Goal: Transaction & Acquisition: Download file/media

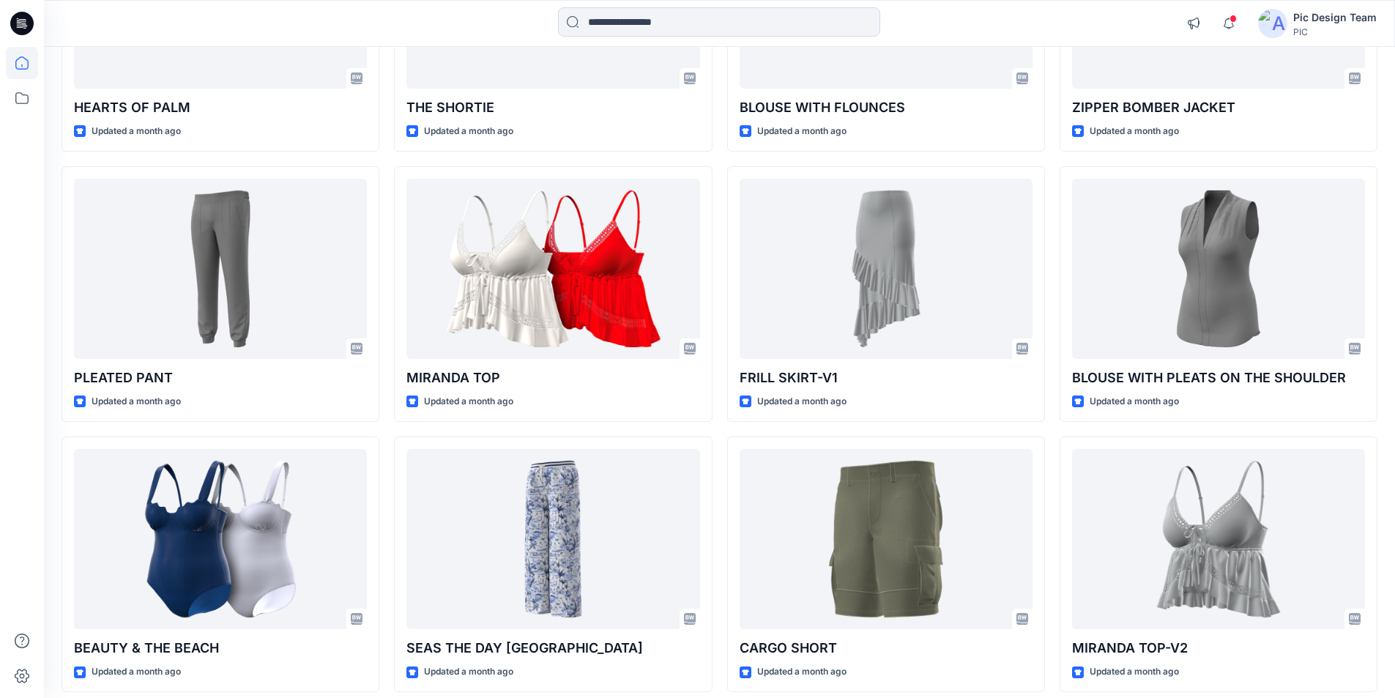
scroll to position [4633, 0]
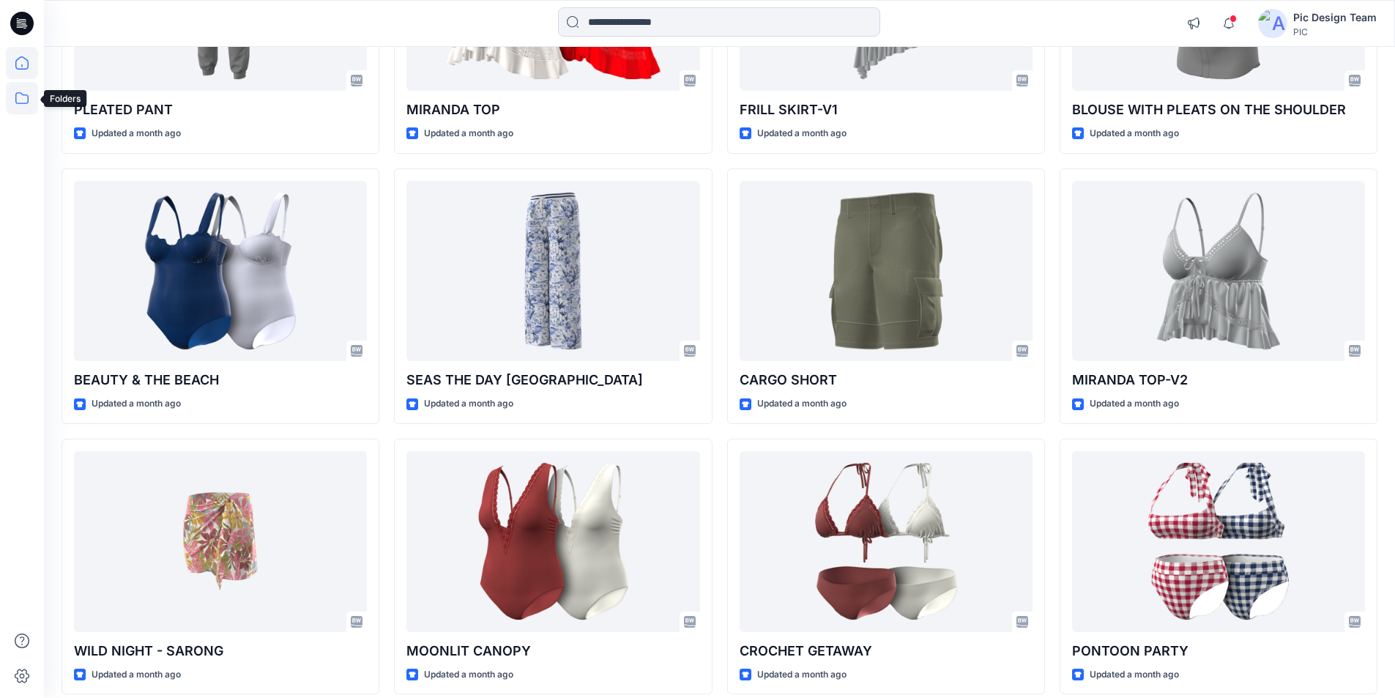
click at [19, 103] on icon at bounding box center [21, 98] width 13 height 12
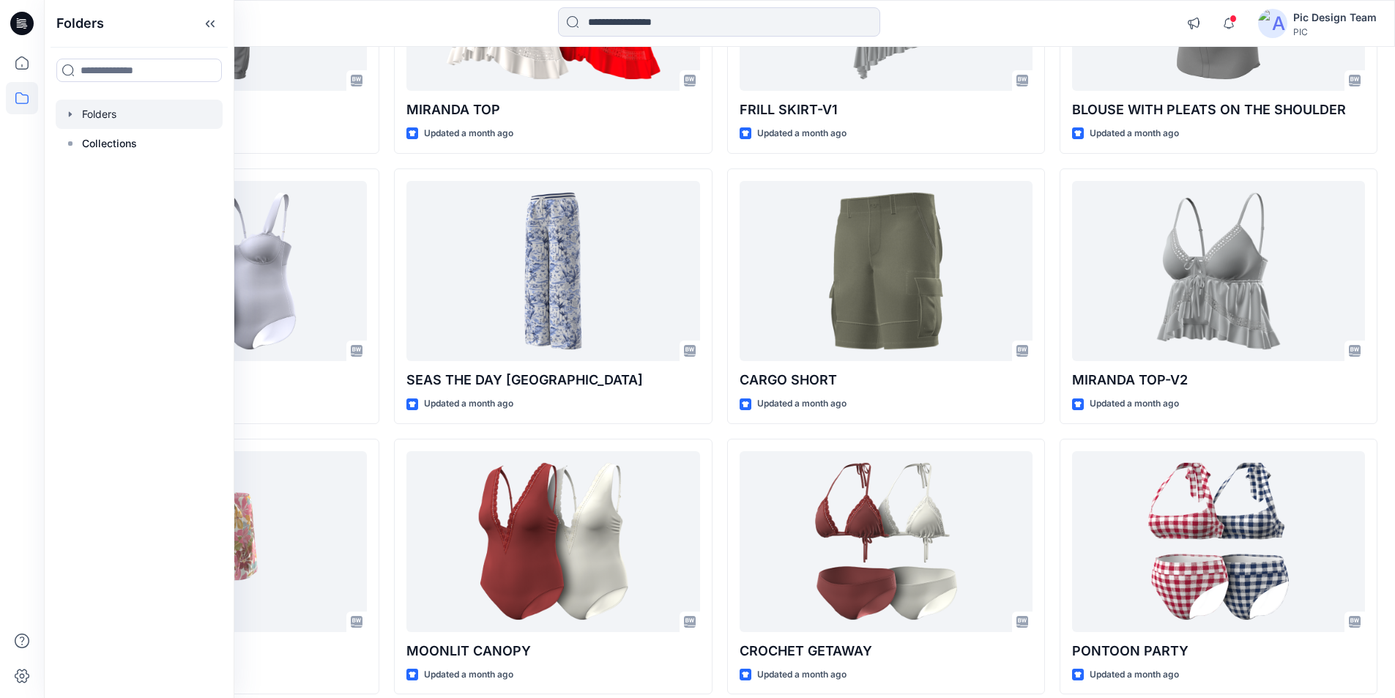
click at [108, 105] on div at bounding box center [139, 114] width 167 height 29
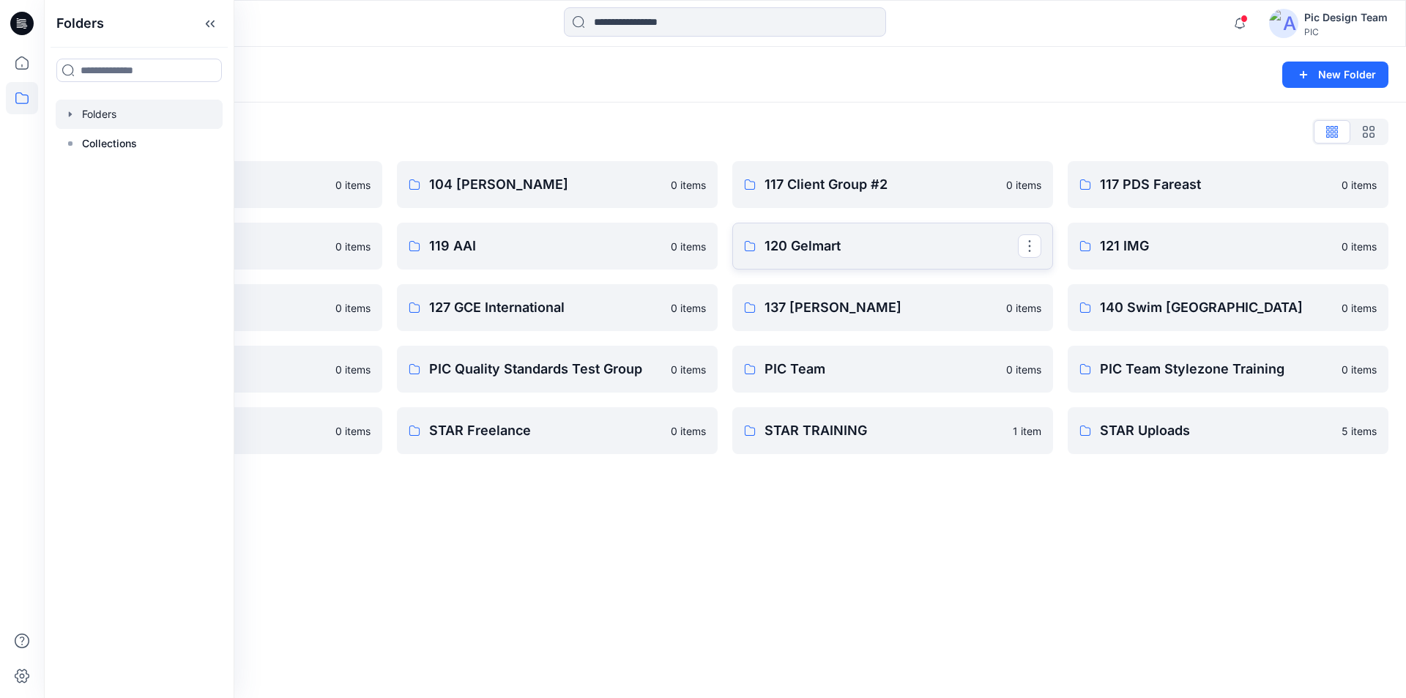
click at [854, 244] on p "120 Gelmart" at bounding box center [890, 246] width 253 height 21
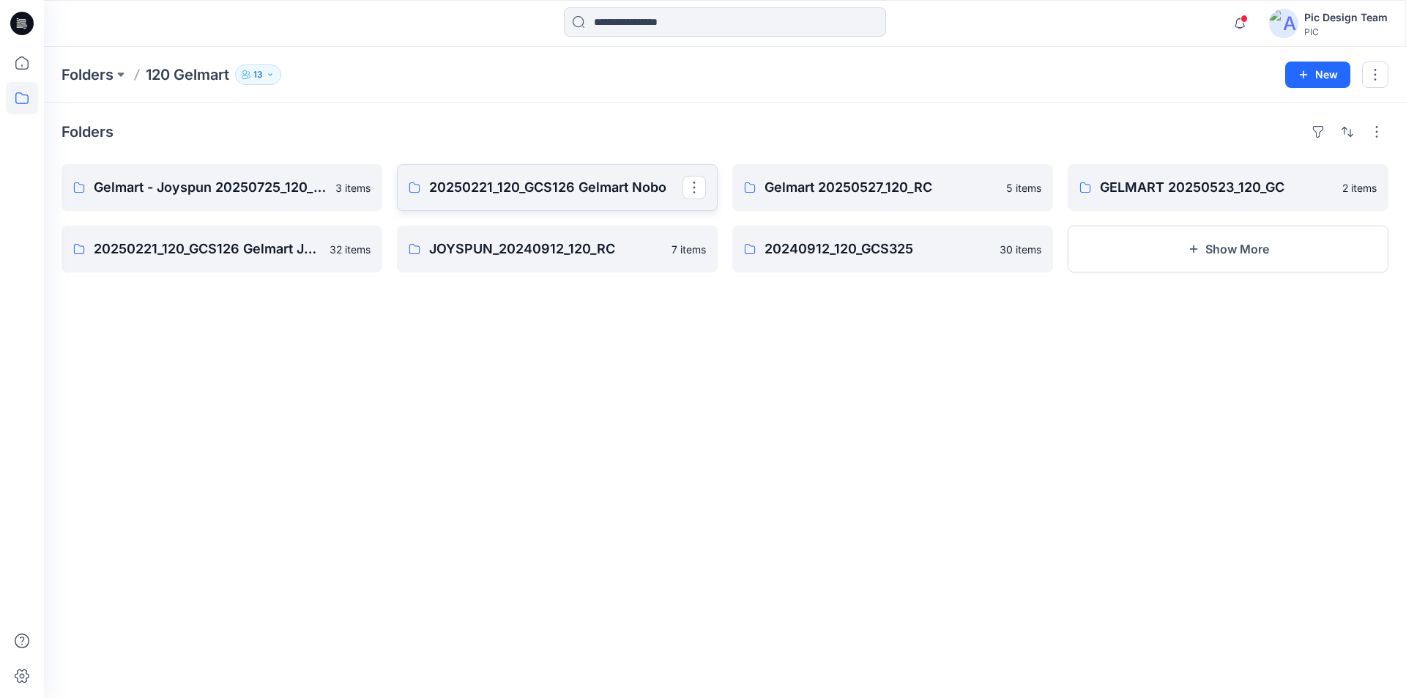
click at [621, 177] on p "20250221_120_GCS126 Gelmart Nobo" at bounding box center [555, 187] width 253 height 21
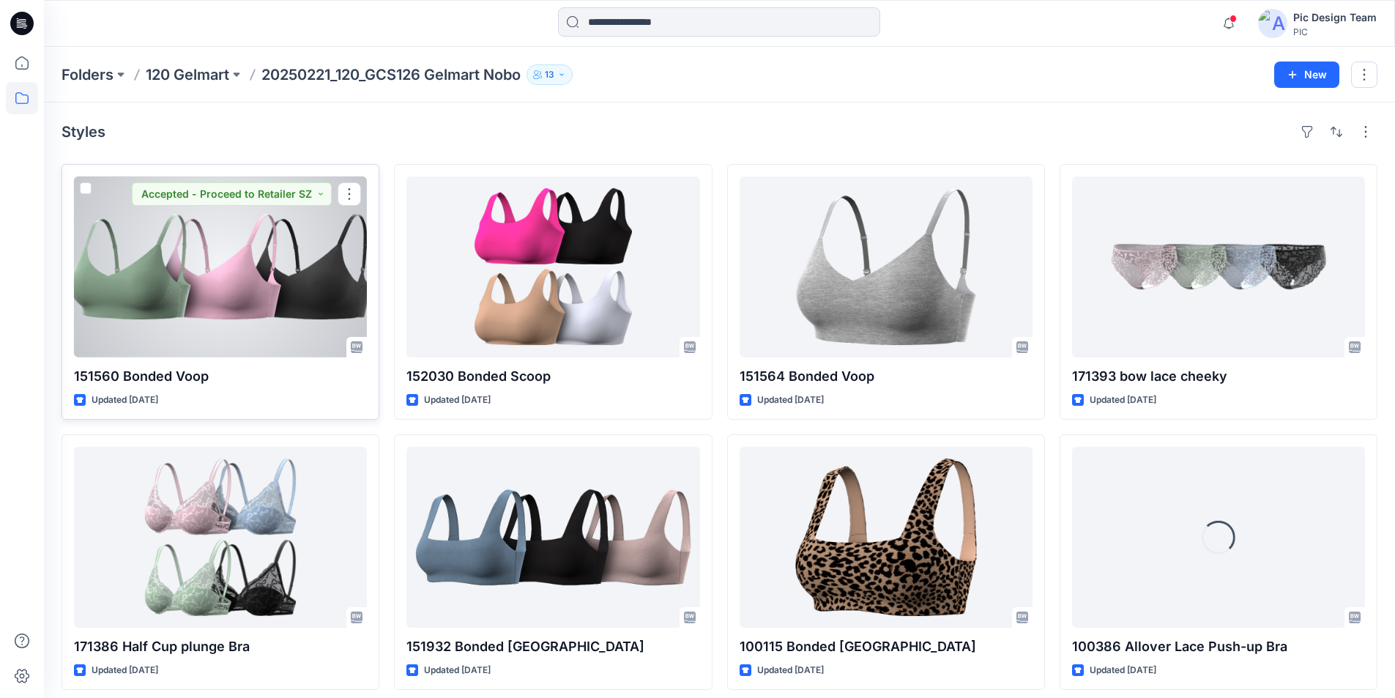
click at [269, 235] on div at bounding box center [220, 266] width 293 height 181
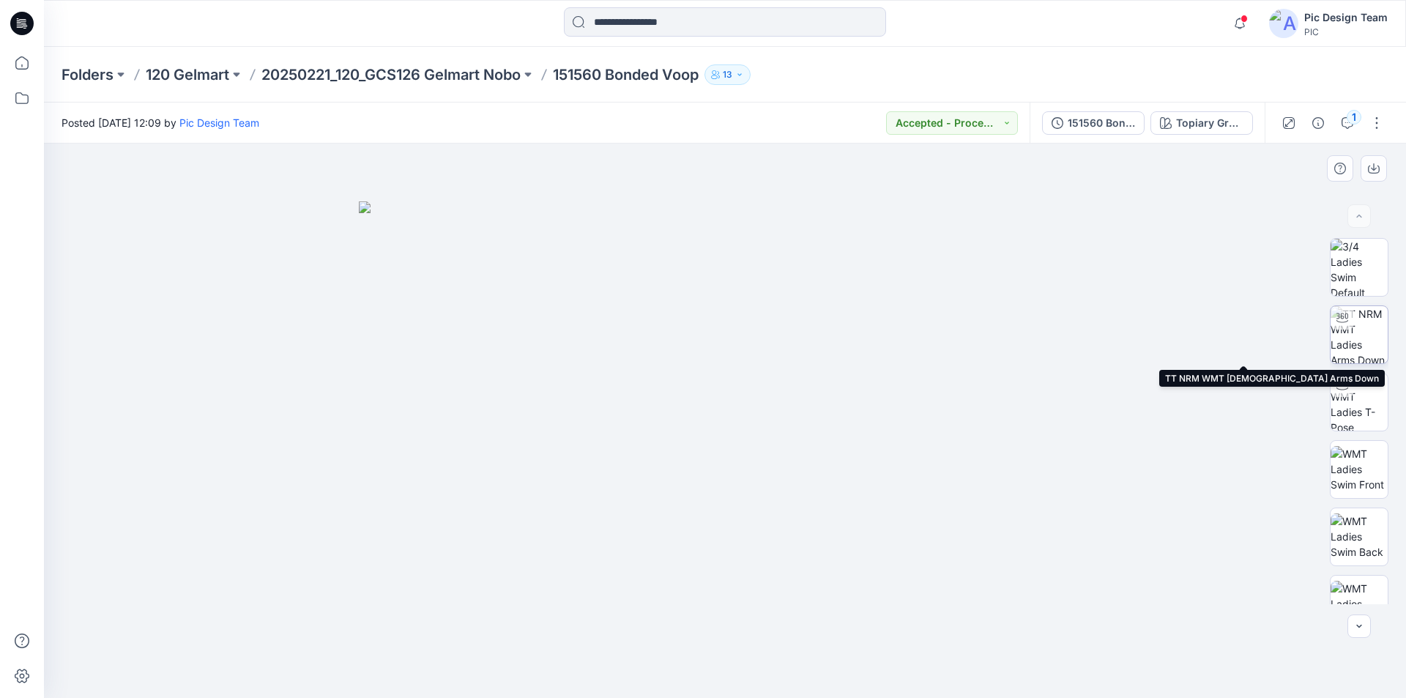
click at [1360, 337] on img at bounding box center [1358, 334] width 57 height 57
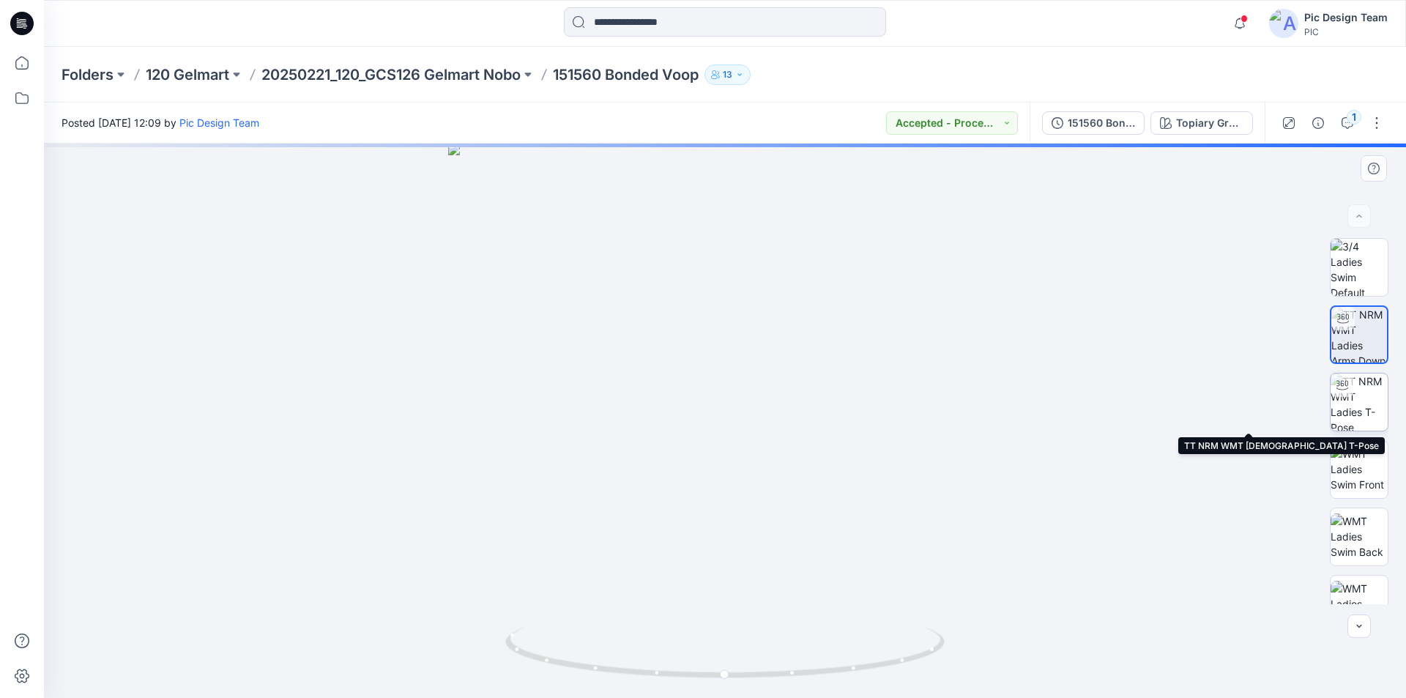
click at [1352, 402] on img at bounding box center [1358, 401] width 57 height 57
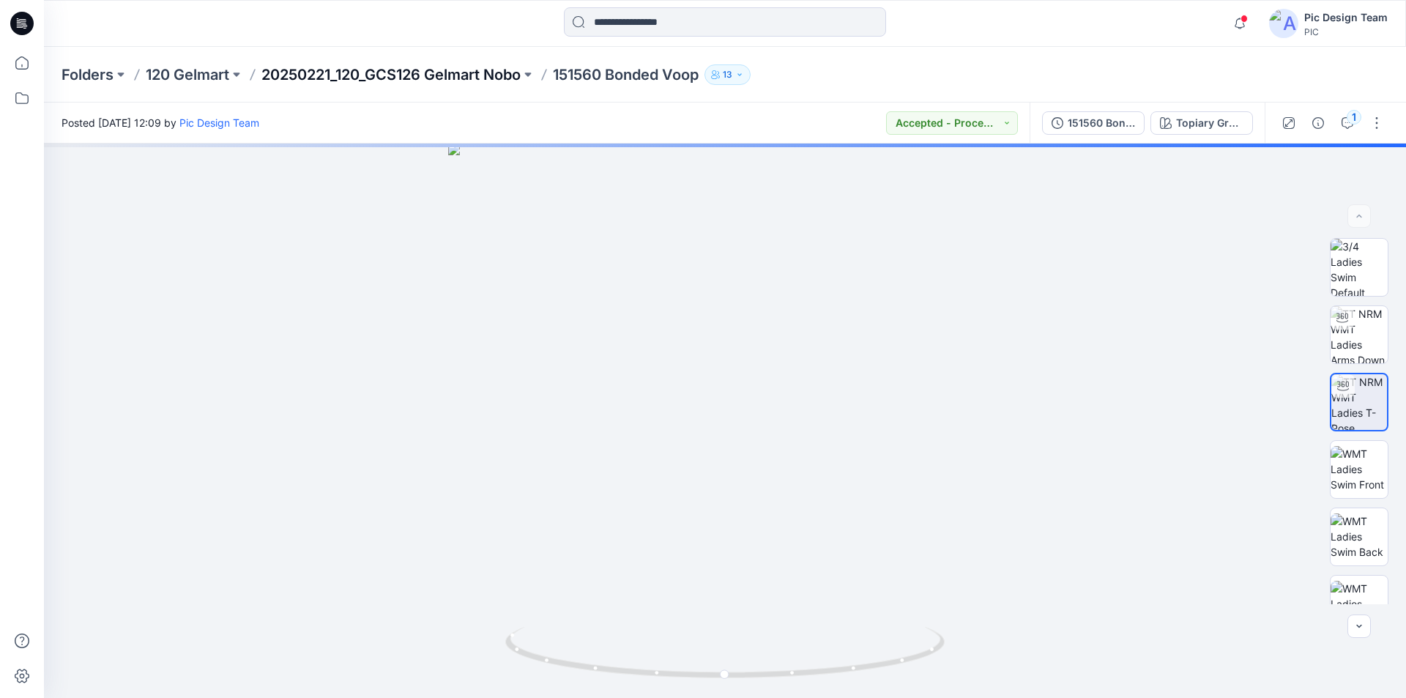
click at [422, 75] on p "20250221_120_GCS126 Gelmart Nobo" at bounding box center [390, 74] width 259 height 21
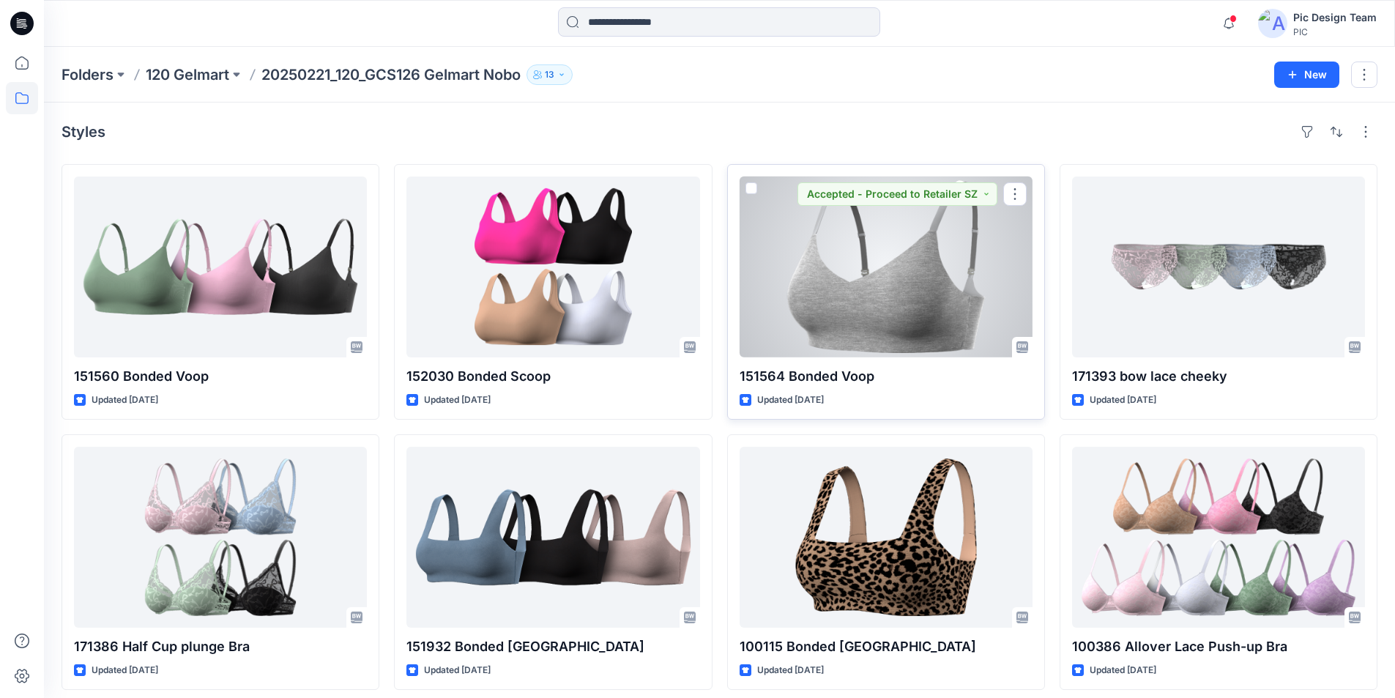
click at [997, 246] on div at bounding box center [886, 266] width 293 height 181
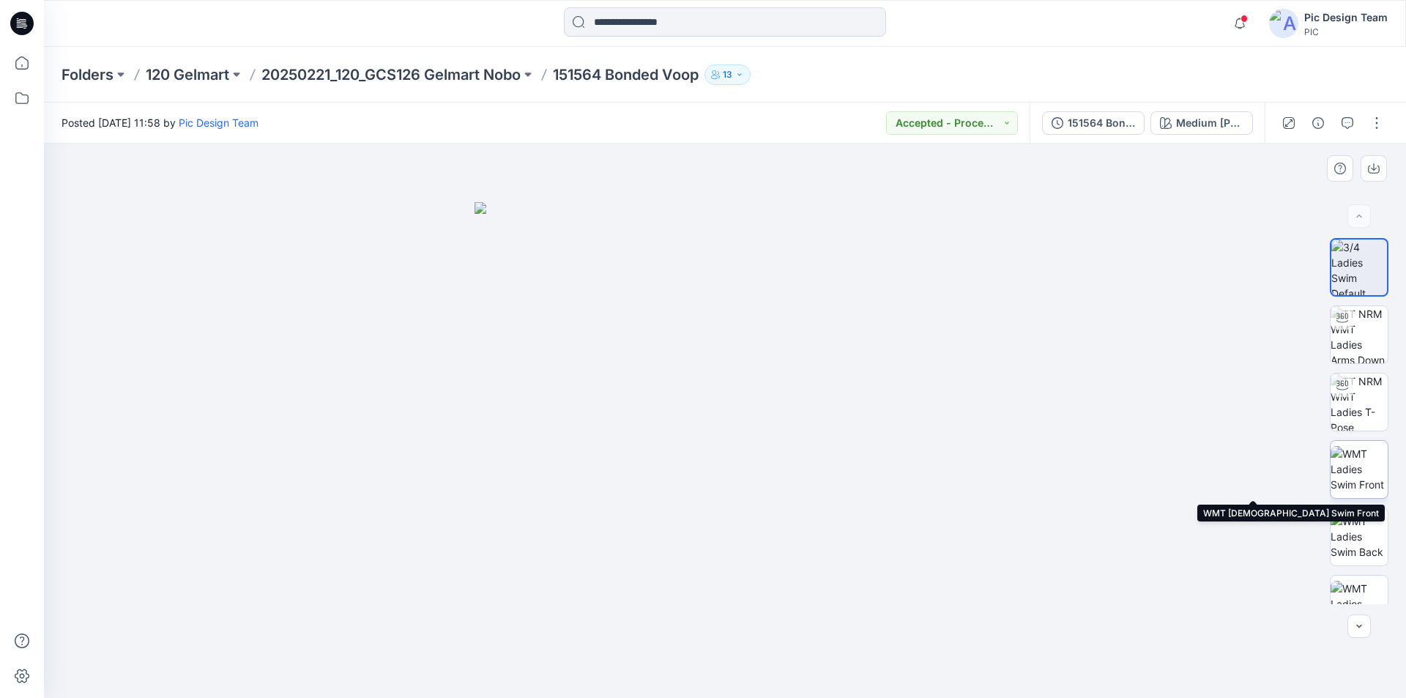
click at [1358, 474] on img at bounding box center [1358, 469] width 57 height 46
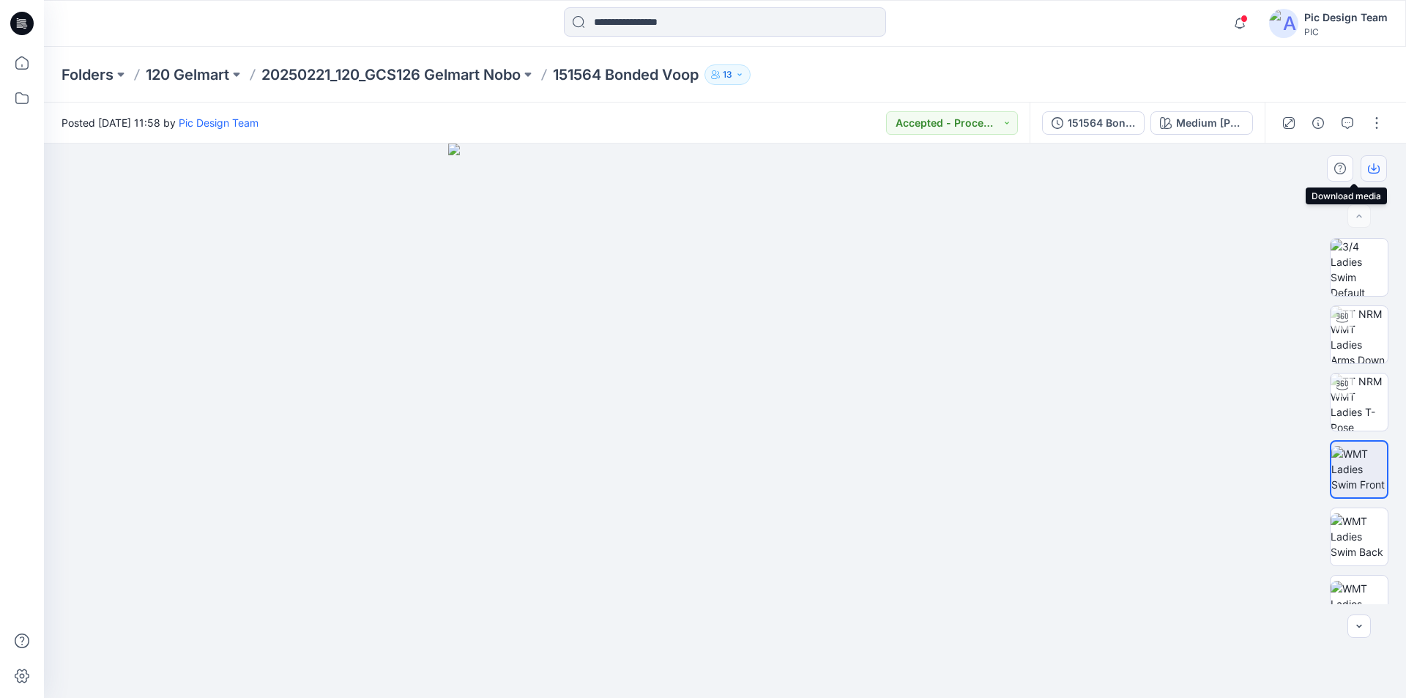
click at [1367, 164] on button "button" at bounding box center [1373, 168] width 26 height 26
click at [417, 70] on p "20250221_120_GCS126 Gelmart Nobo" at bounding box center [390, 74] width 259 height 21
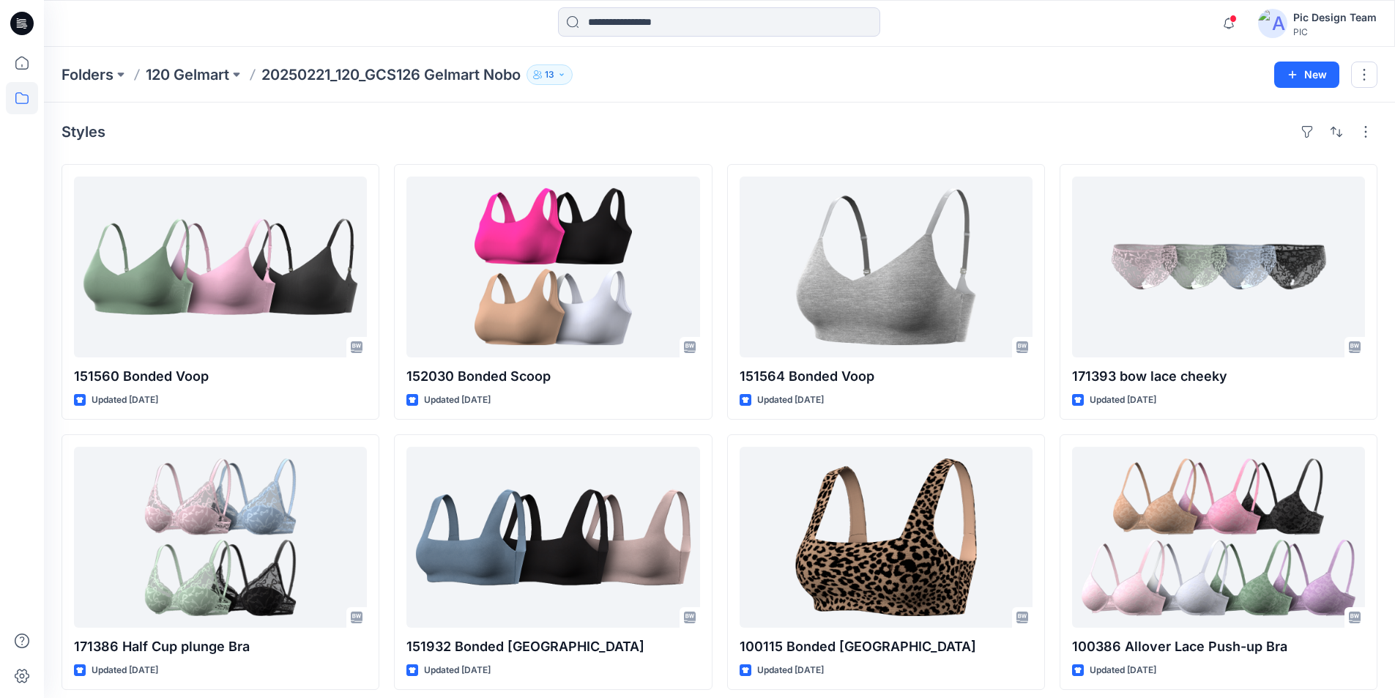
click at [25, 23] on icon at bounding box center [21, 23] width 23 height 23
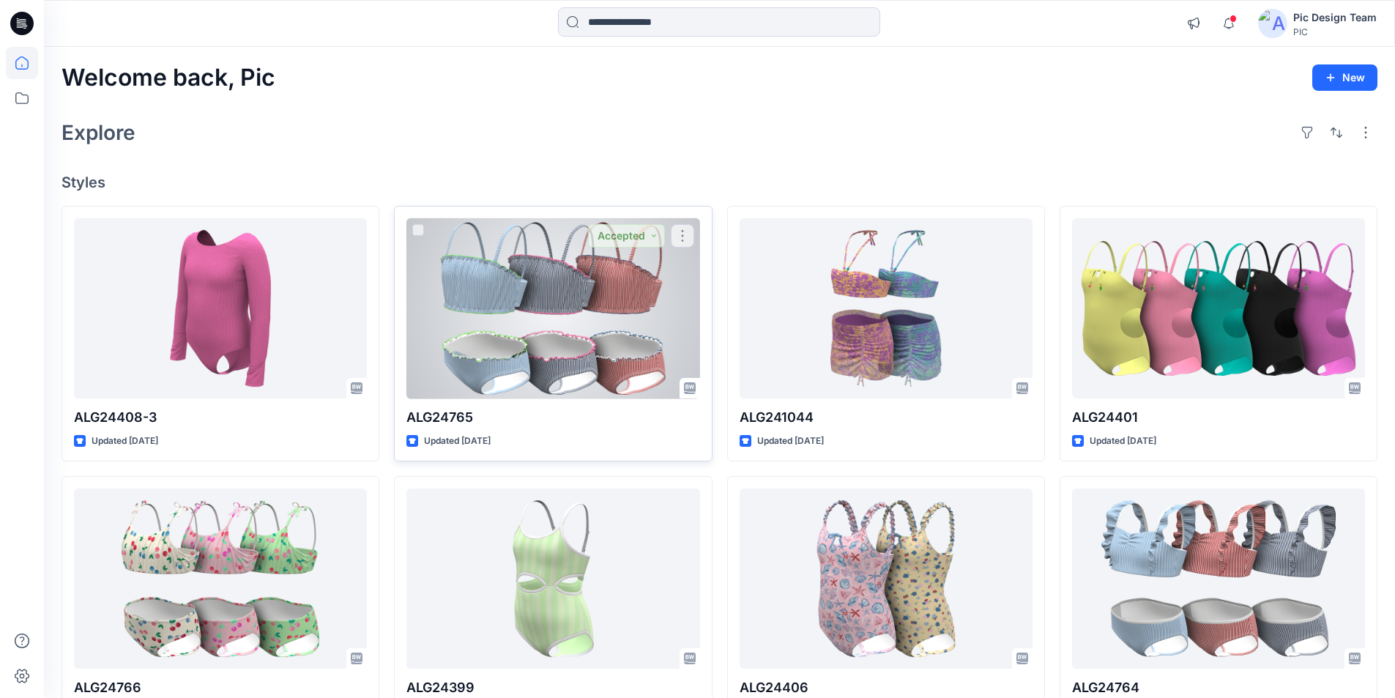
scroll to position [286, 0]
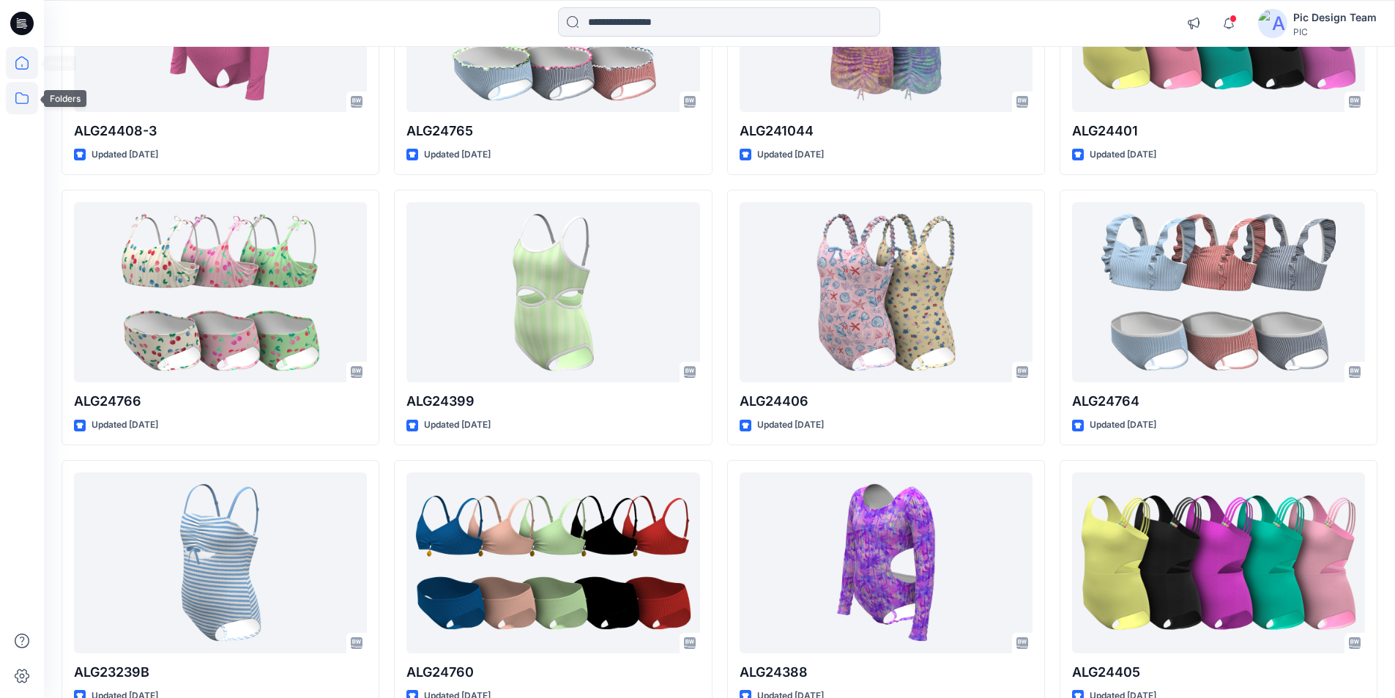
click at [26, 100] on icon at bounding box center [22, 98] width 32 height 32
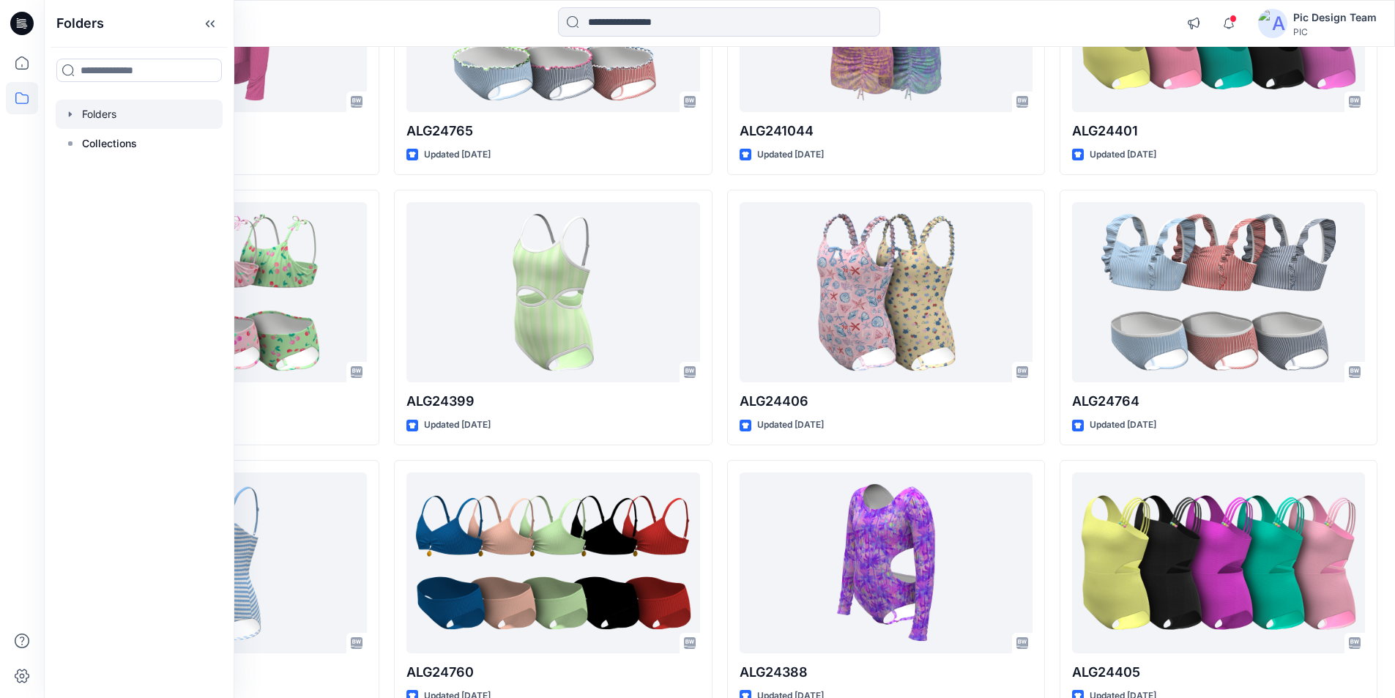
click at [117, 107] on div at bounding box center [139, 114] width 167 height 29
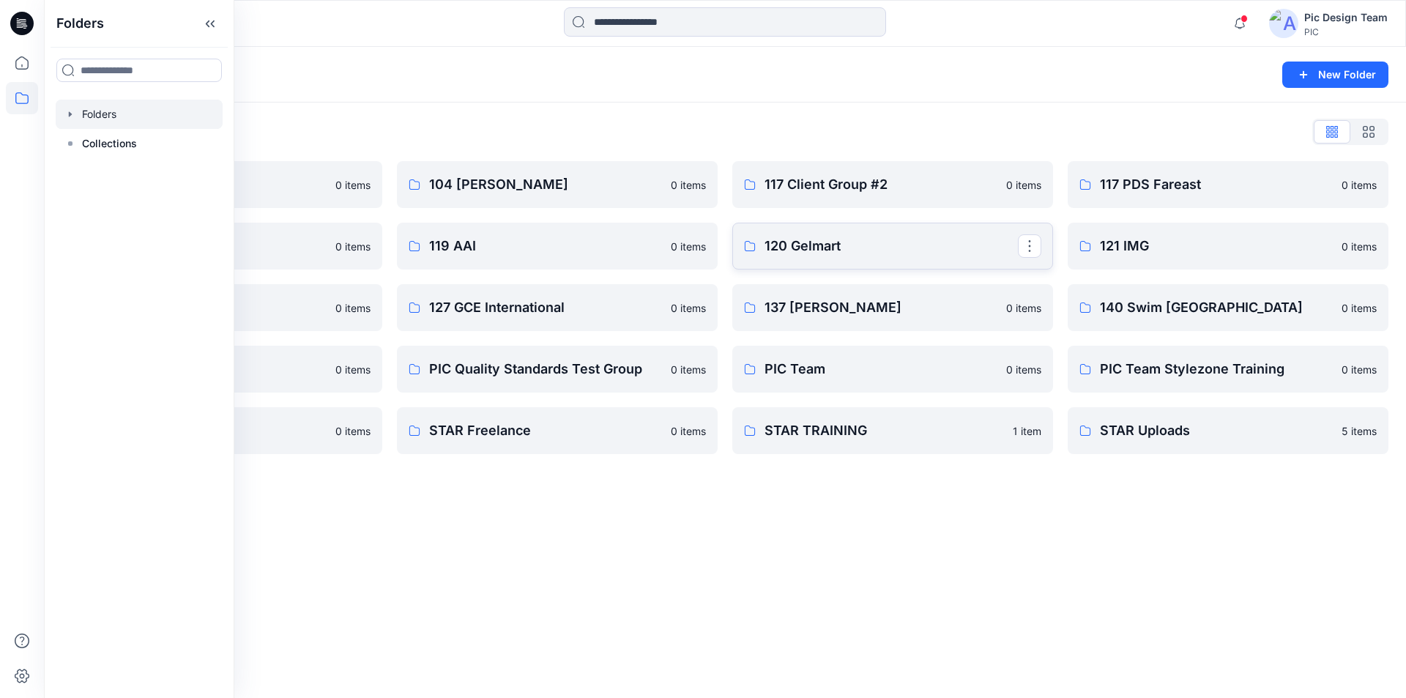
click at [799, 244] on p "120 Gelmart" at bounding box center [890, 246] width 253 height 21
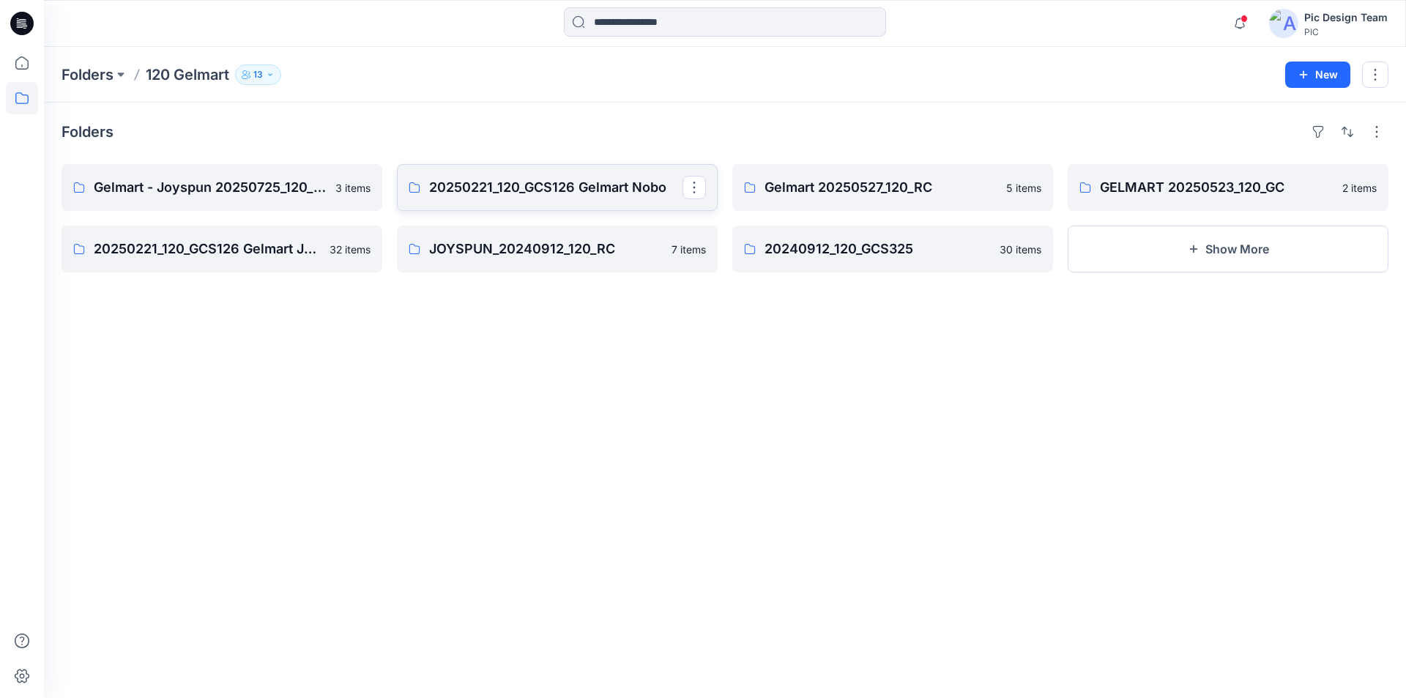
click at [525, 177] on p "20250221_120_GCS126 Gelmart Nobo" at bounding box center [555, 187] width 253 height 21
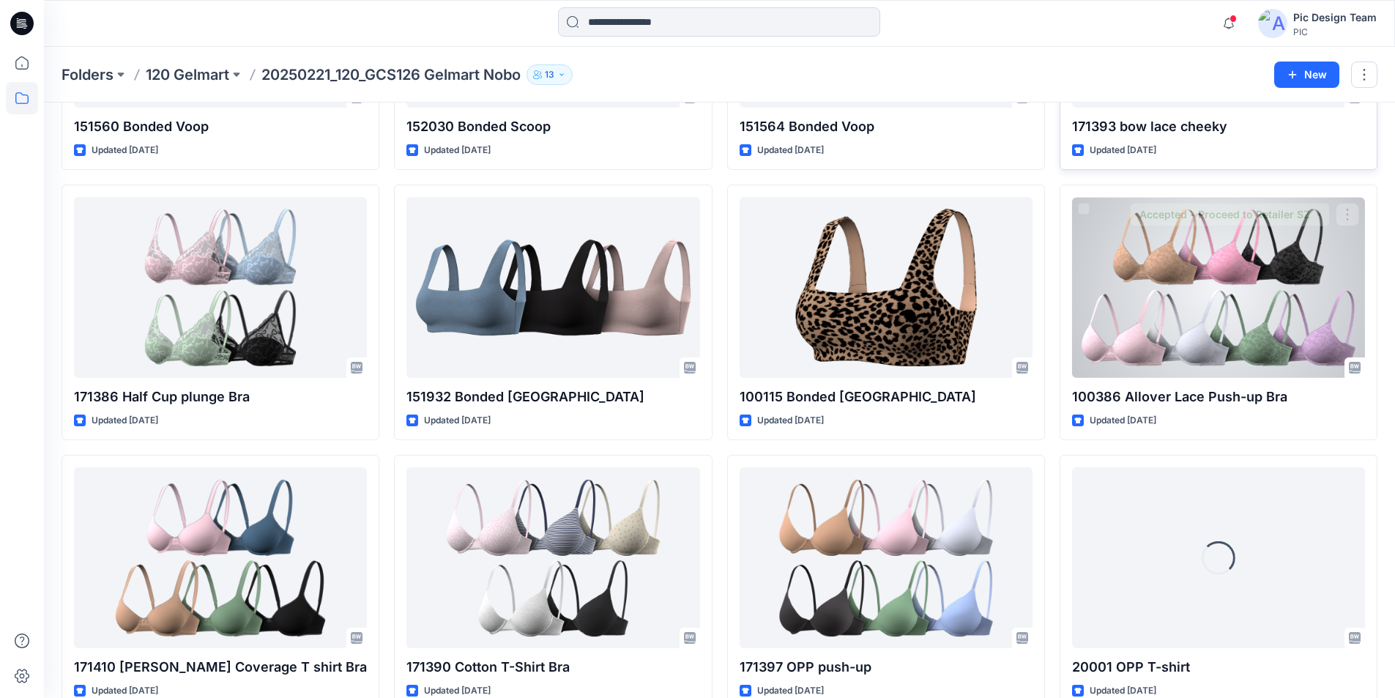
scroll to position [263, 0]
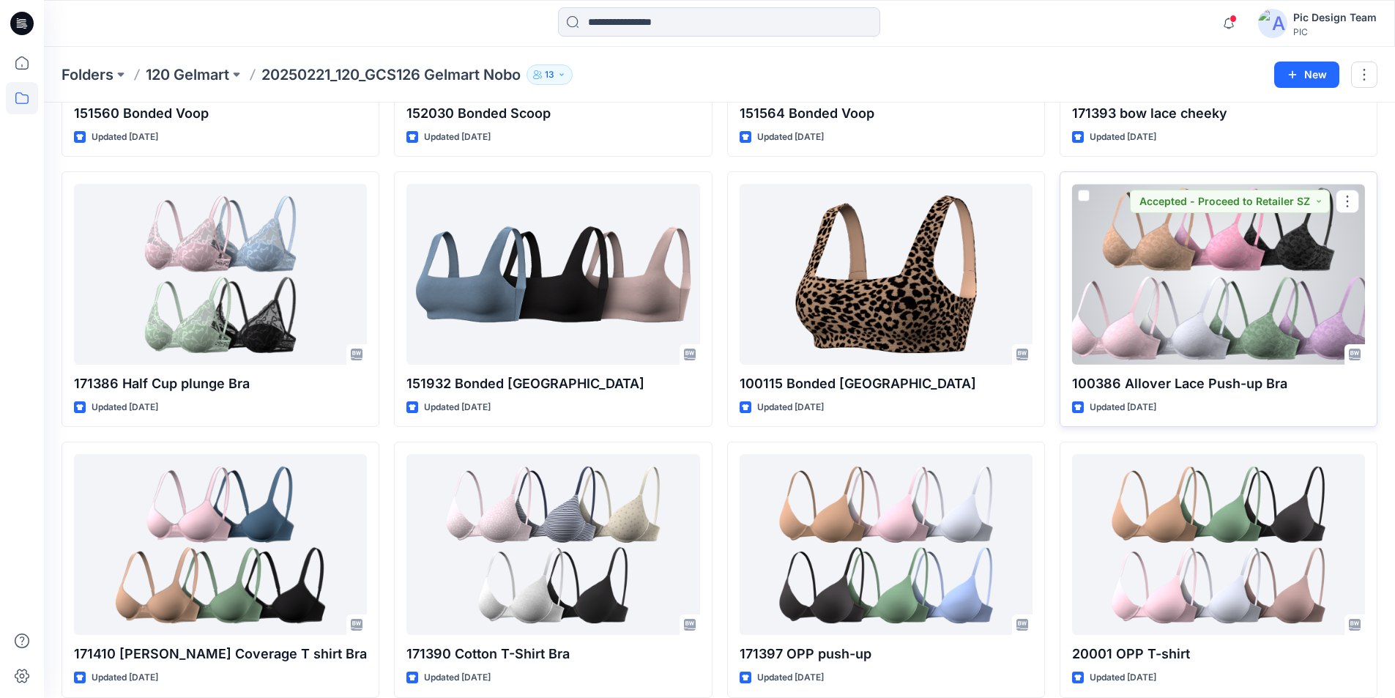
click at [1260, 255] on div at bounding box center [1218, 274] width 293 height 181
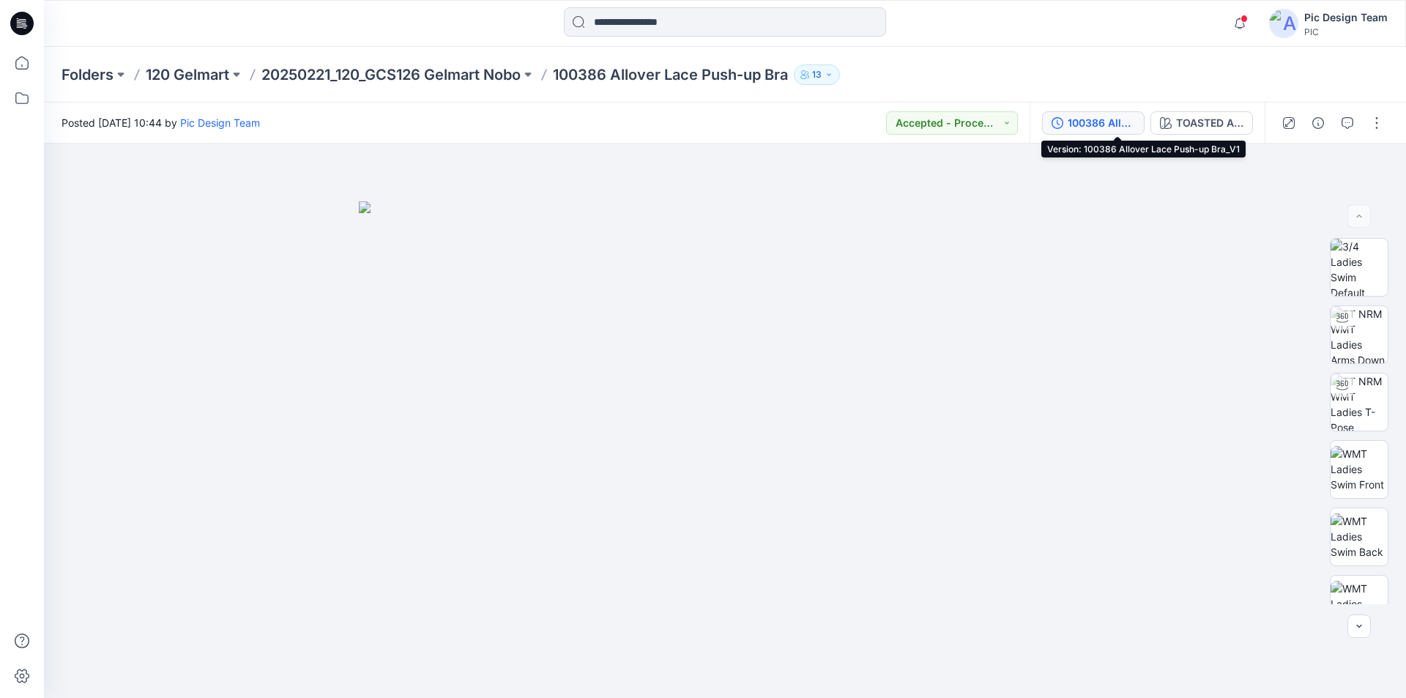
click at [1098, 119] on div "100386 Allover Lace Push-up Bra_V1" at bounding box center [1101, 123] width 67 height 16
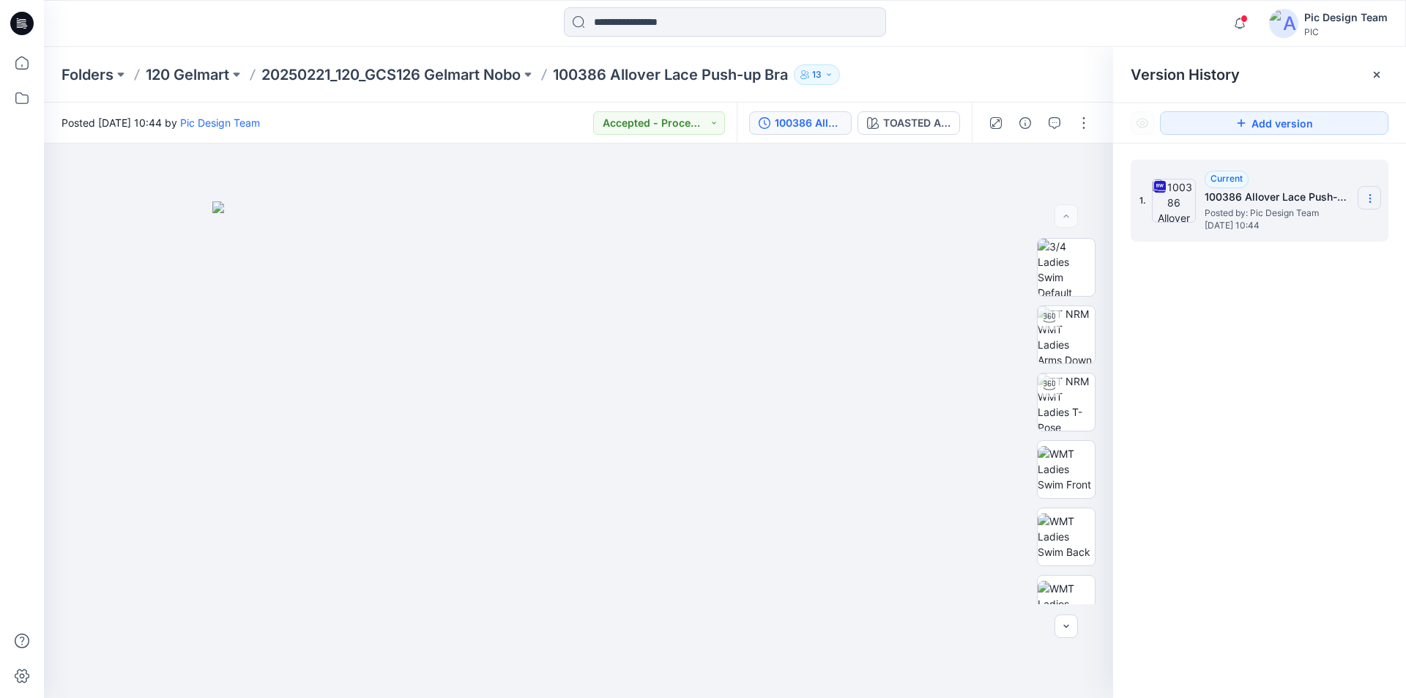
click at [1371, 203] on icon at bounding box center [1370, 199] width 12 height 12
click at [1320, 227] on span "Download Source BW File" at bounding box center [1295, 227] width 122 height 18
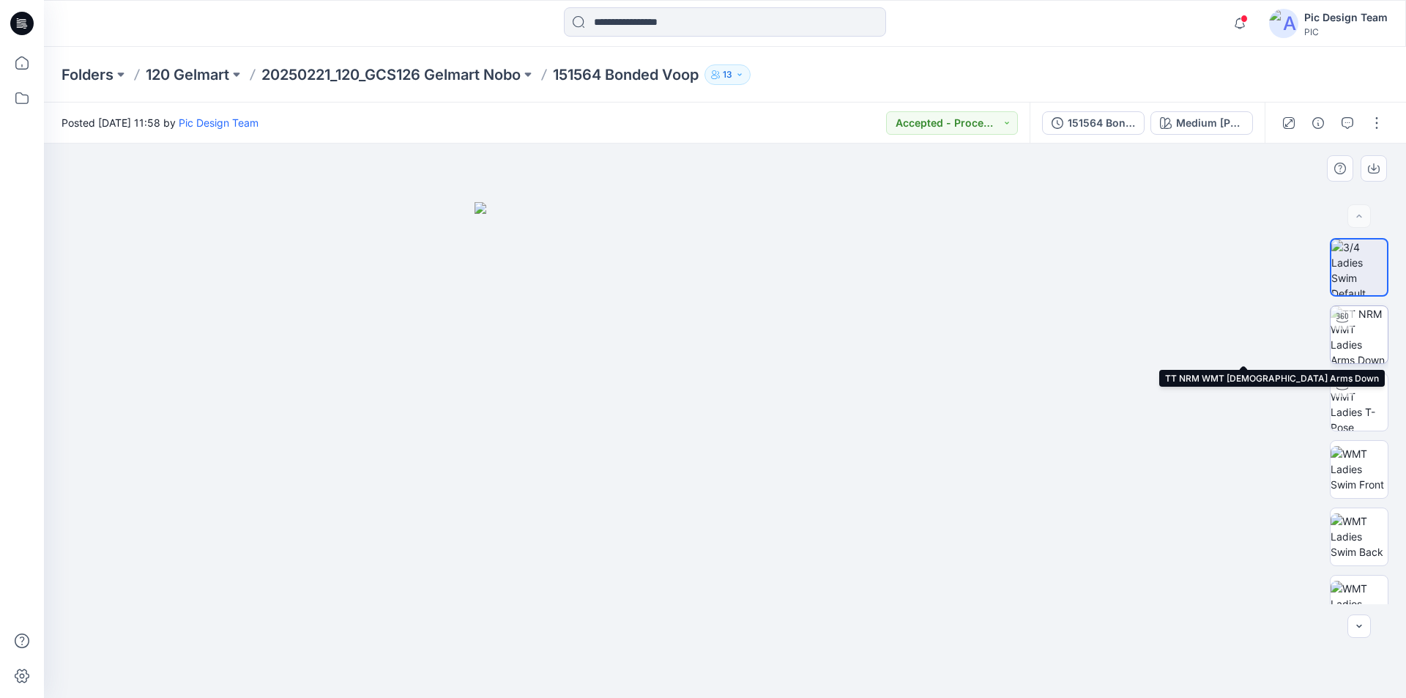
click at [1360, 351] on img at bounding box center [1358, 334] width 57 height 57
click at [1343, 334] on img at bounding box center [1358, 334] width 57 height 57
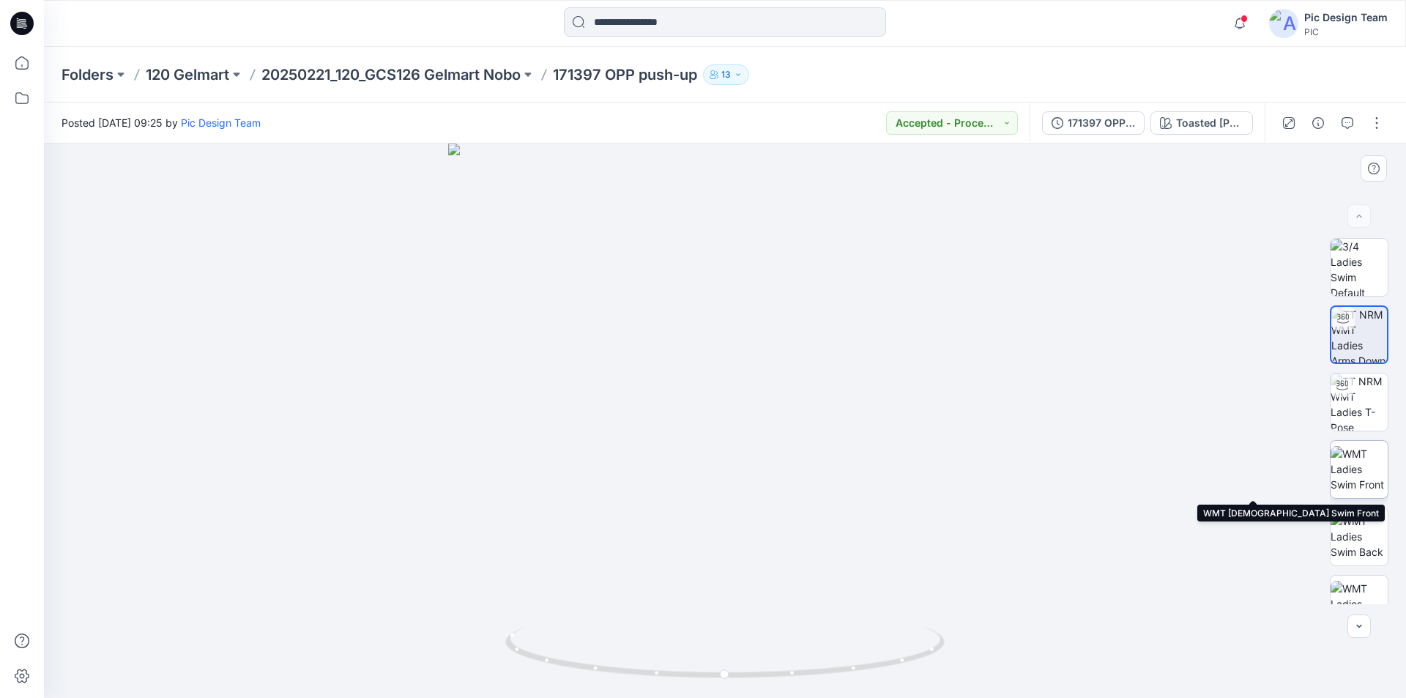
click at [1347, 472] on img at bounding box center [1358, 469] width 57 height 46
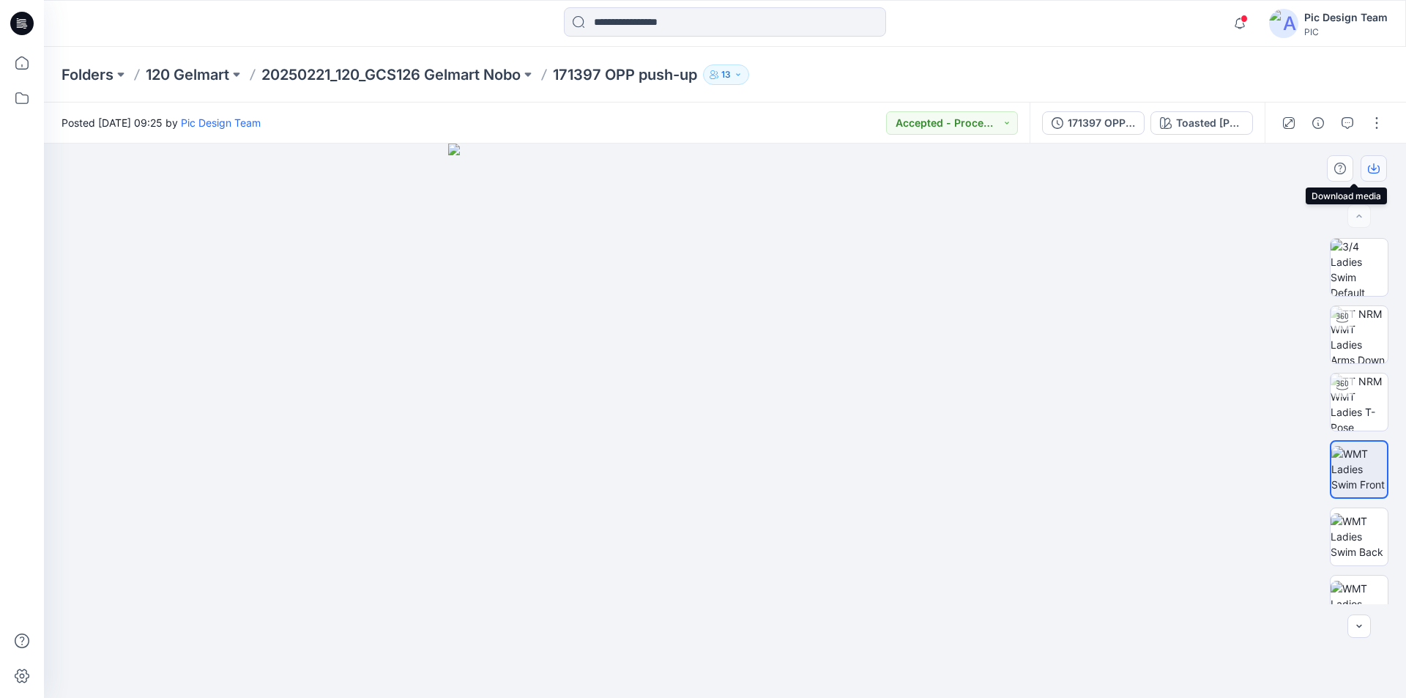
click at [1375, 167] on icon "button" at bounding box center [1374, 169] width 12 height 12
click at [352, 79] on p "20250221_120_GCS126 Gelmart Nobo" at bounding box center [390, 74] width 259 height 21
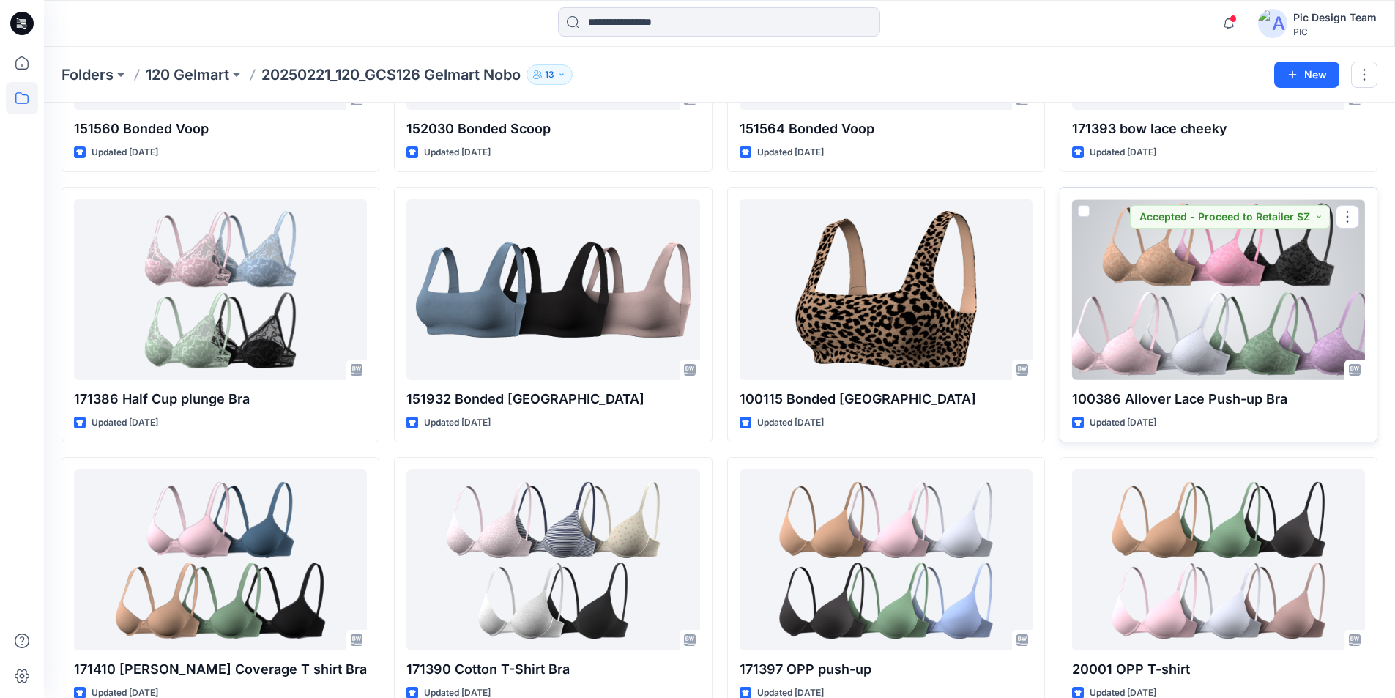
scroll to position [263, 0]
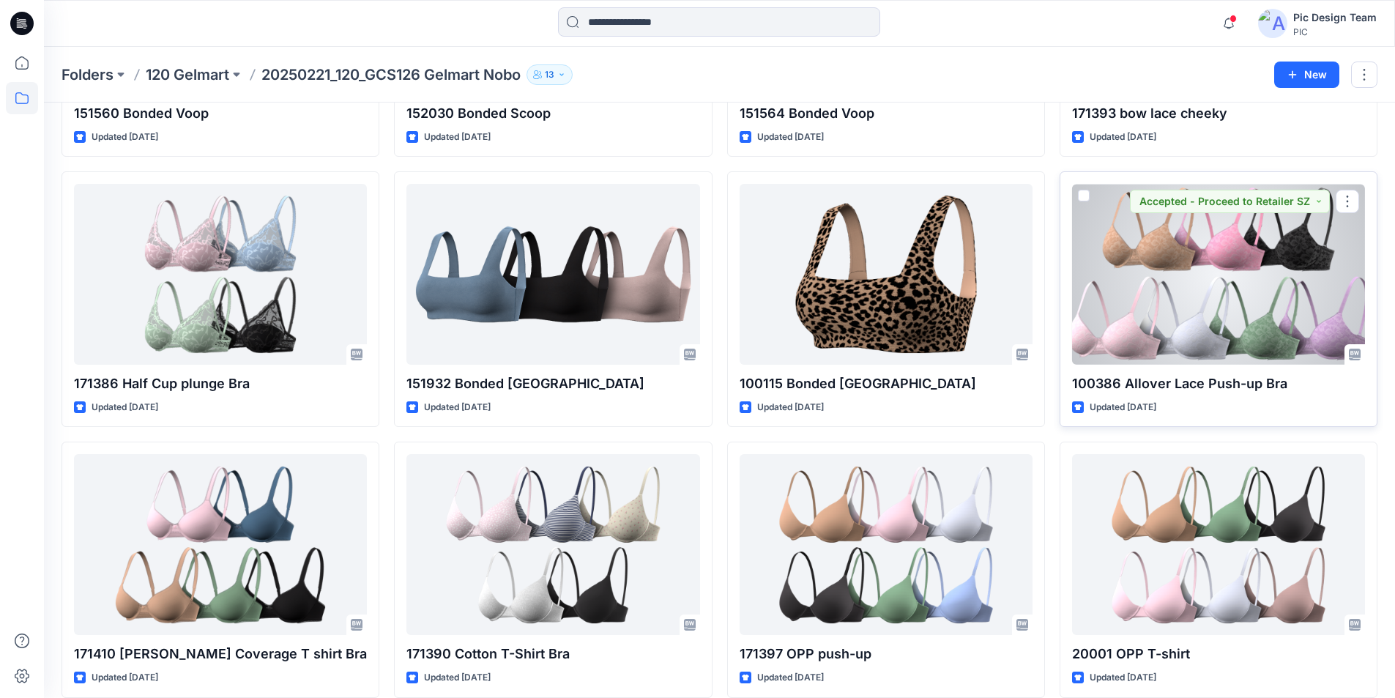
click at [1230, 258] on div at bounding box center [1218, 274] width 293 height 181
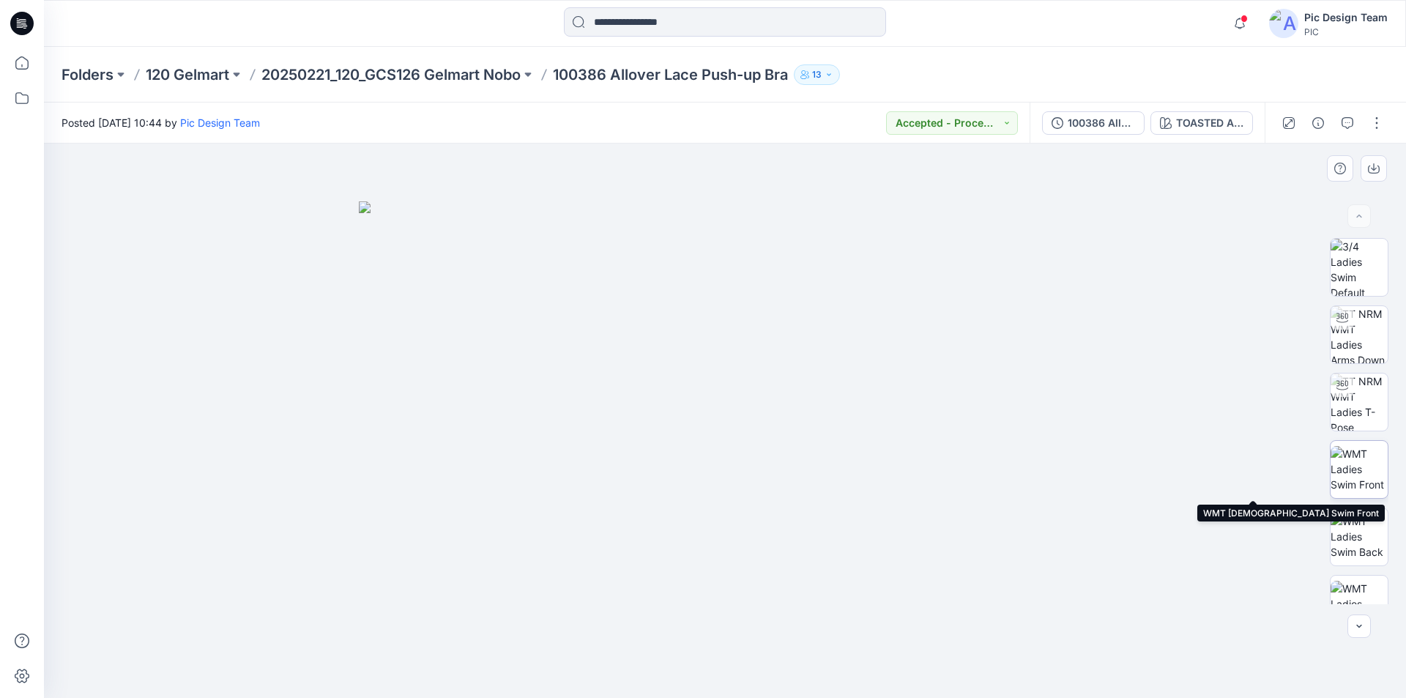
click at [1353, 472] on img at bounding box center [1358, 469] width 57 height 46
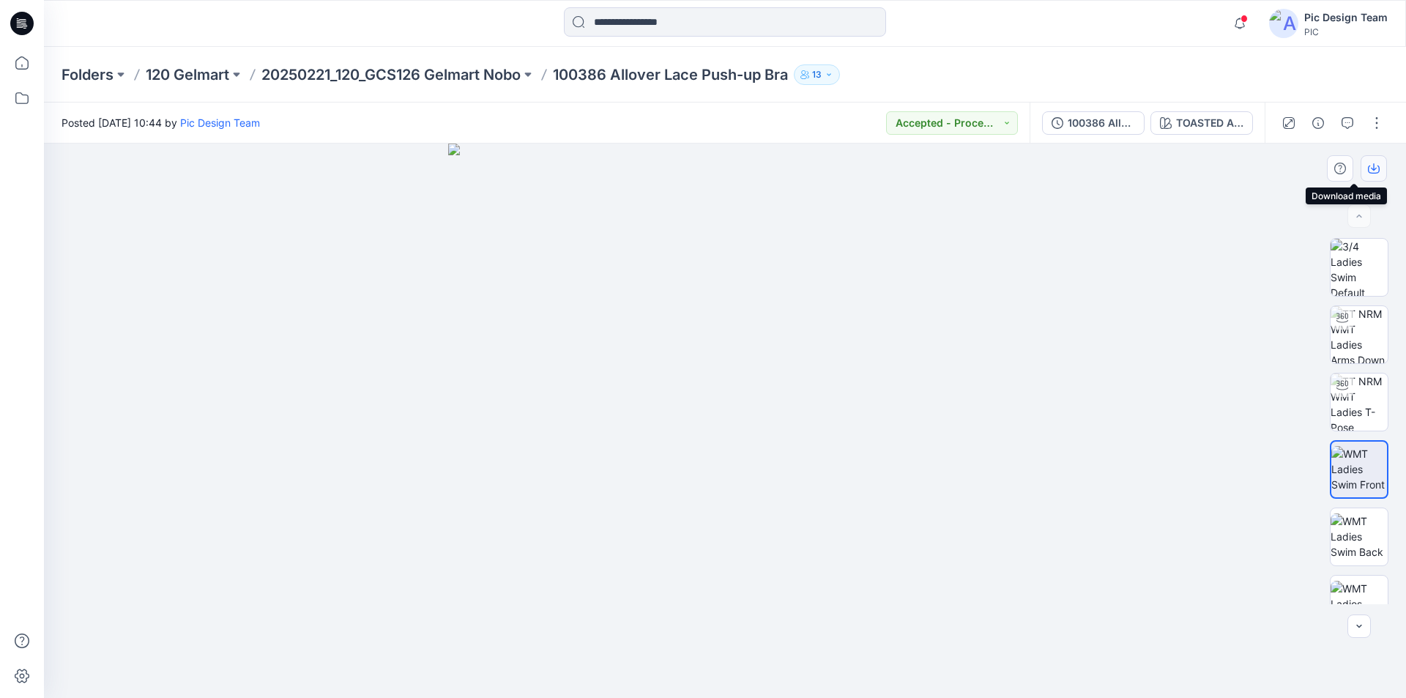
click at [1371, 170] on icon "button" at bounding box center [1374, 169] width 12 height 12
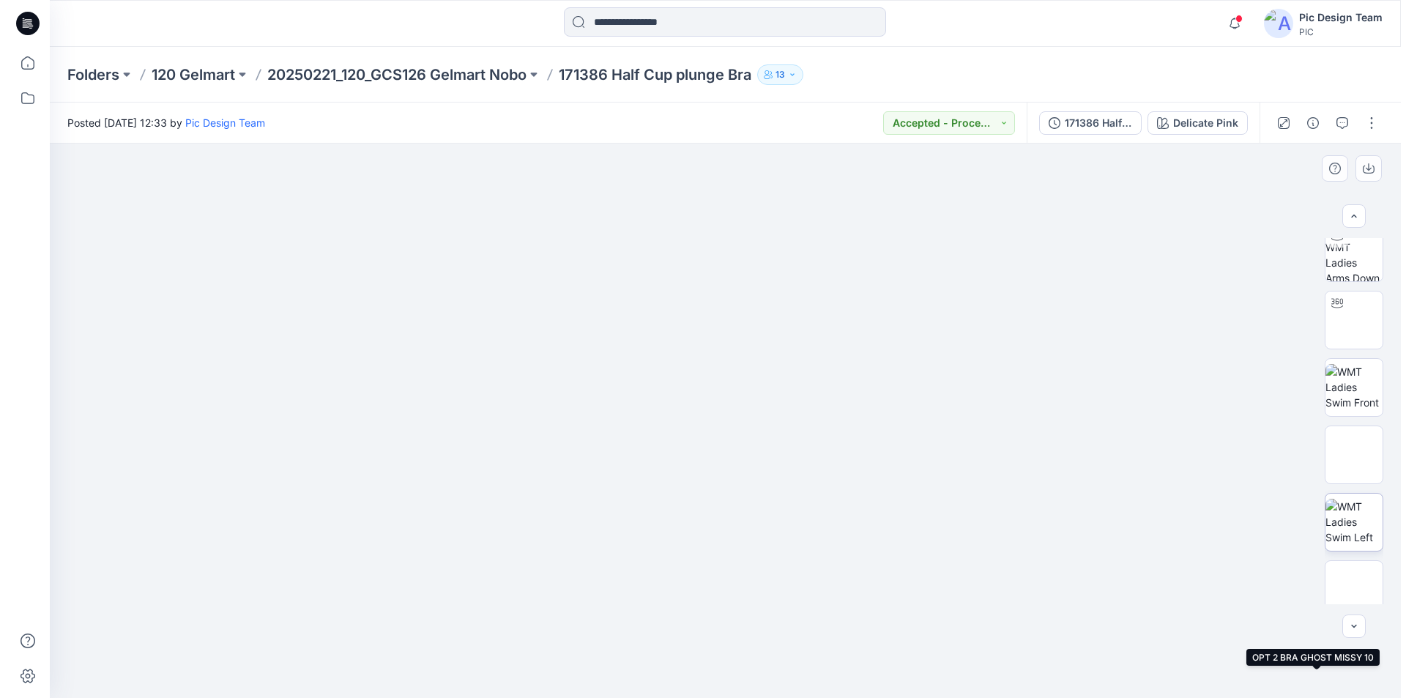
scroll to position [73, 0]
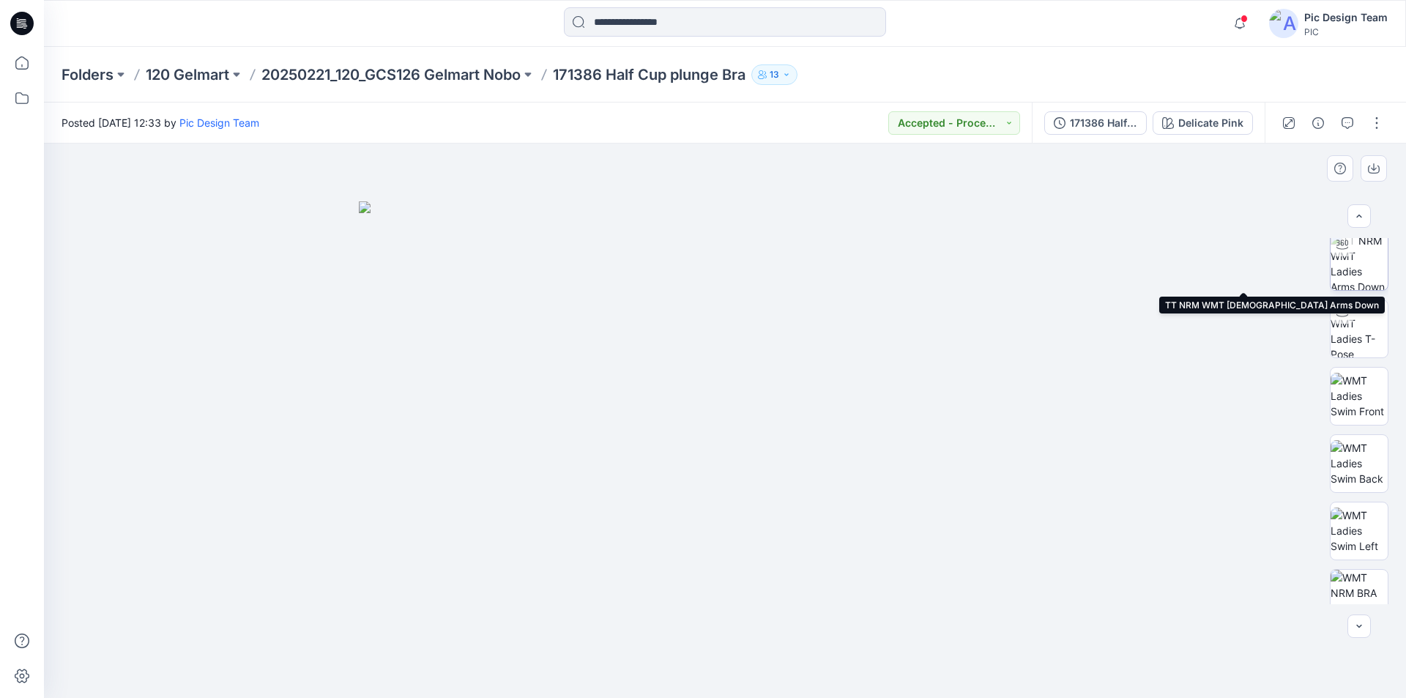
click at [1366, 264] on img at bounding box center [1358, 261] width 57 height 57
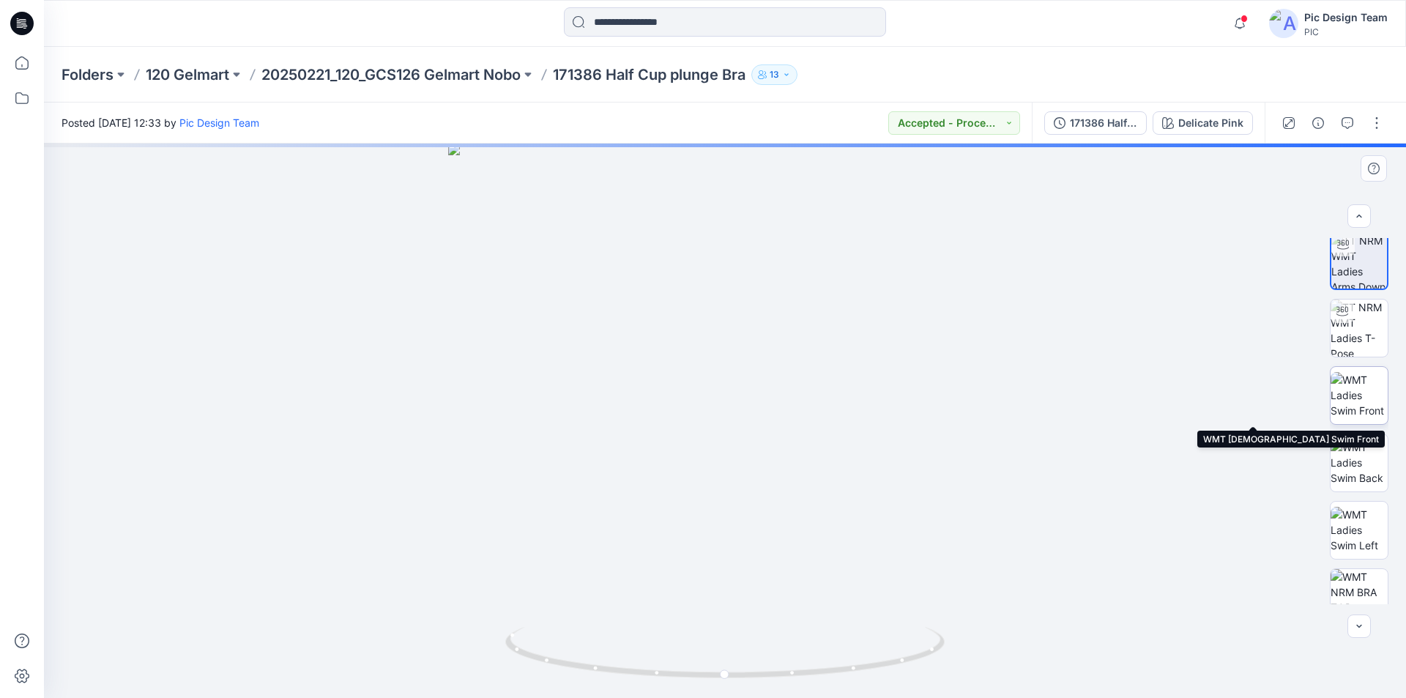
click at [1360, 401] on img at bounding box center [1358, 395] width 57 height 46
